Goal: Find contact information: Find contact information

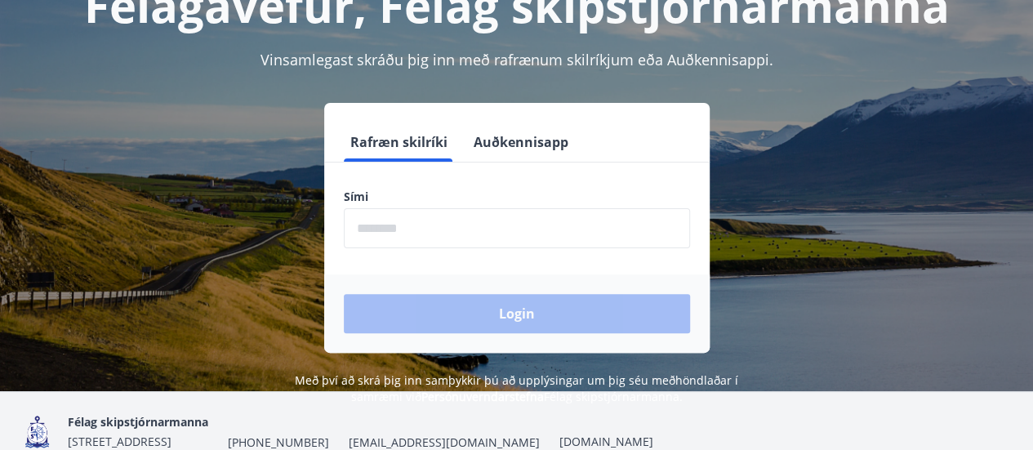
scroll to position [202, 0]
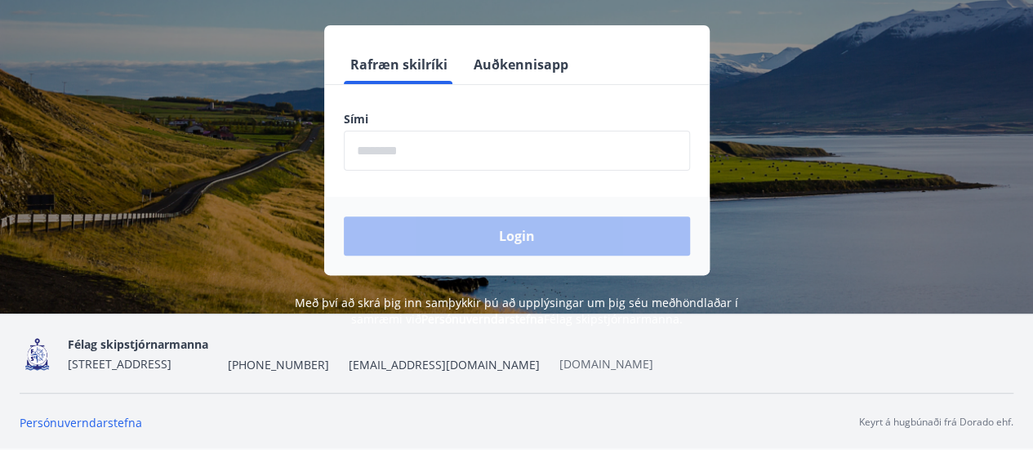
click at [573, 364] on link "[DOMAIN_NAME]" at bounding box center [607, 364] width 94 height 16
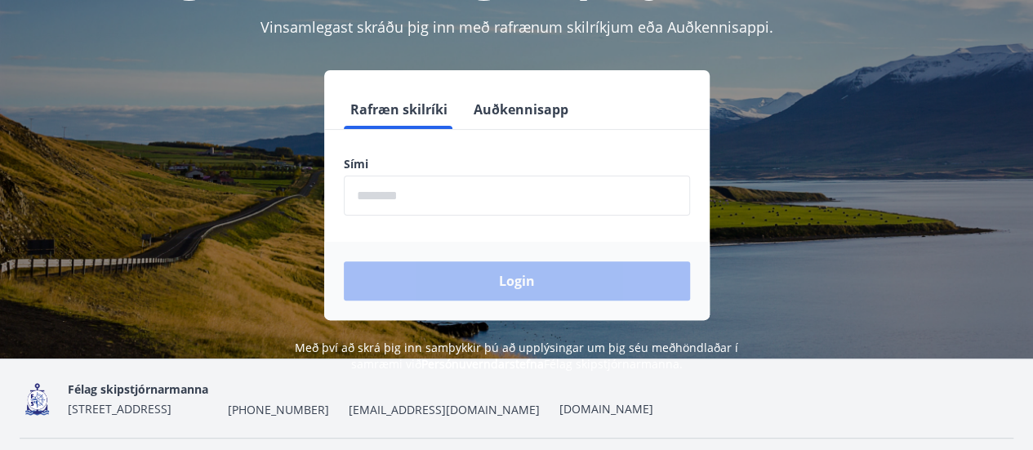
scroll to position [202, 0]
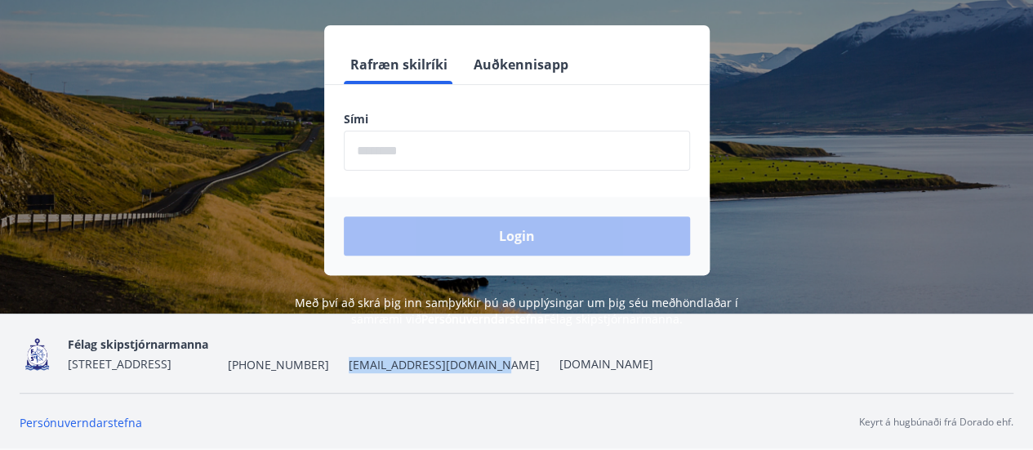
drag, startPoint x: 528, startPoint y: 365, endPoint x: 392, endPoint y: 367, distance: 135.6
click at [392, 367] on div "Félag skipstjórnarmanna [STREET_ADDRESS] [PHONE_NUMBER] [EMAIL_ADDRESS][DOMAIN_…" at bounding box center [361, 353] width 586 height 39
copy span "[EMAIL_ADDRESS][DOMAIN_NAME]"
